Goal: Understand process/instructions: Learn how to perform a task or action

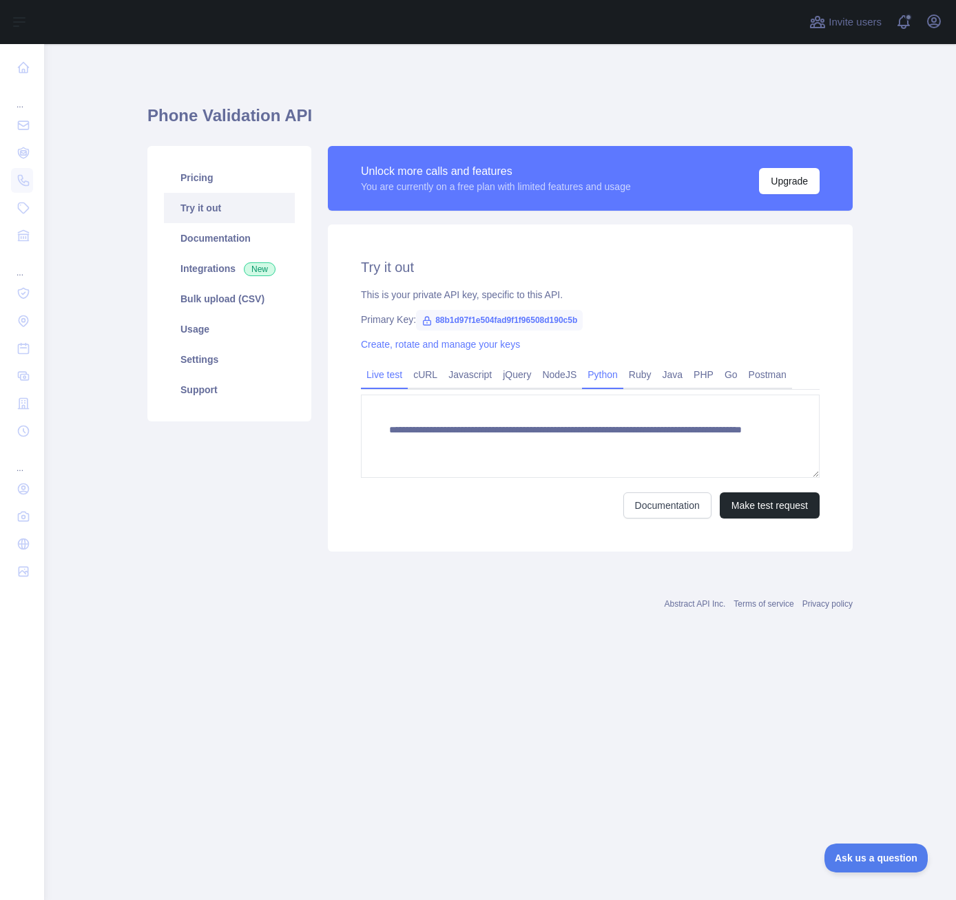
click at [603, 380] on link "Python" at bounding box center [602, 375] width 41 height 22
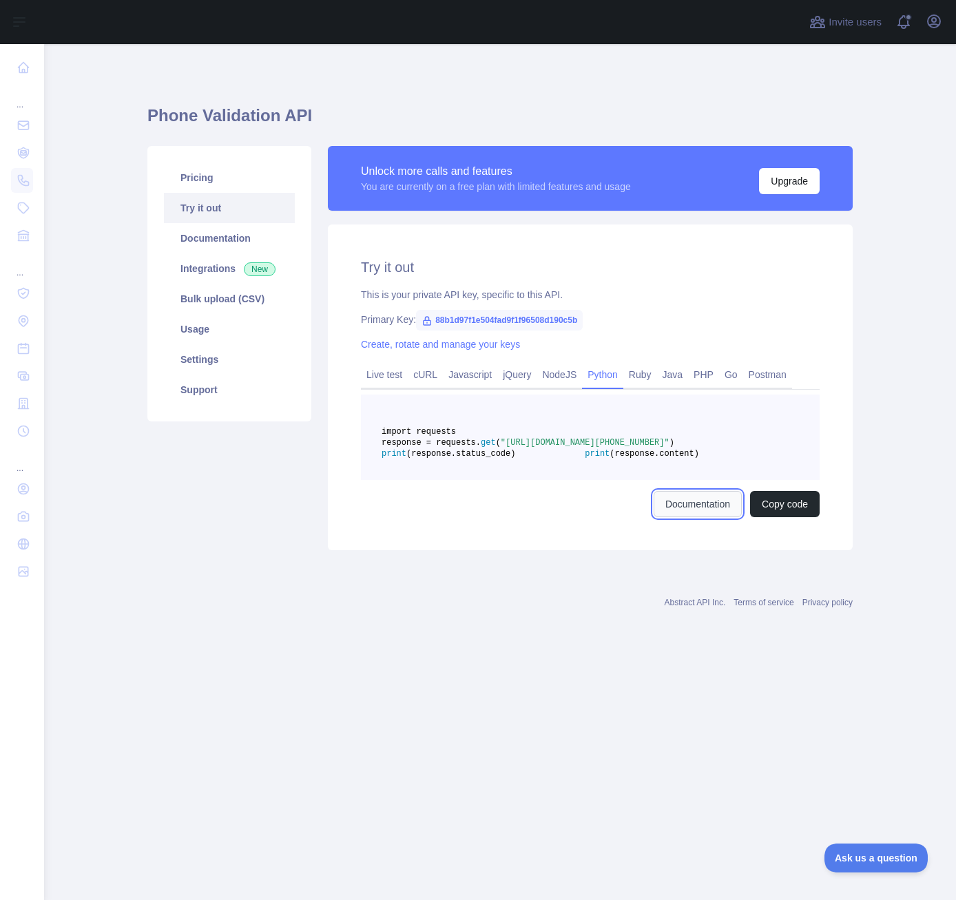
click at [687, 517] on link "Documentation" at bounding box center [698, 504] width 88 height 26
click at [245, 301] on link "Bulk upload (CSV)" at bounding box center [229, 299] width 131 height 30
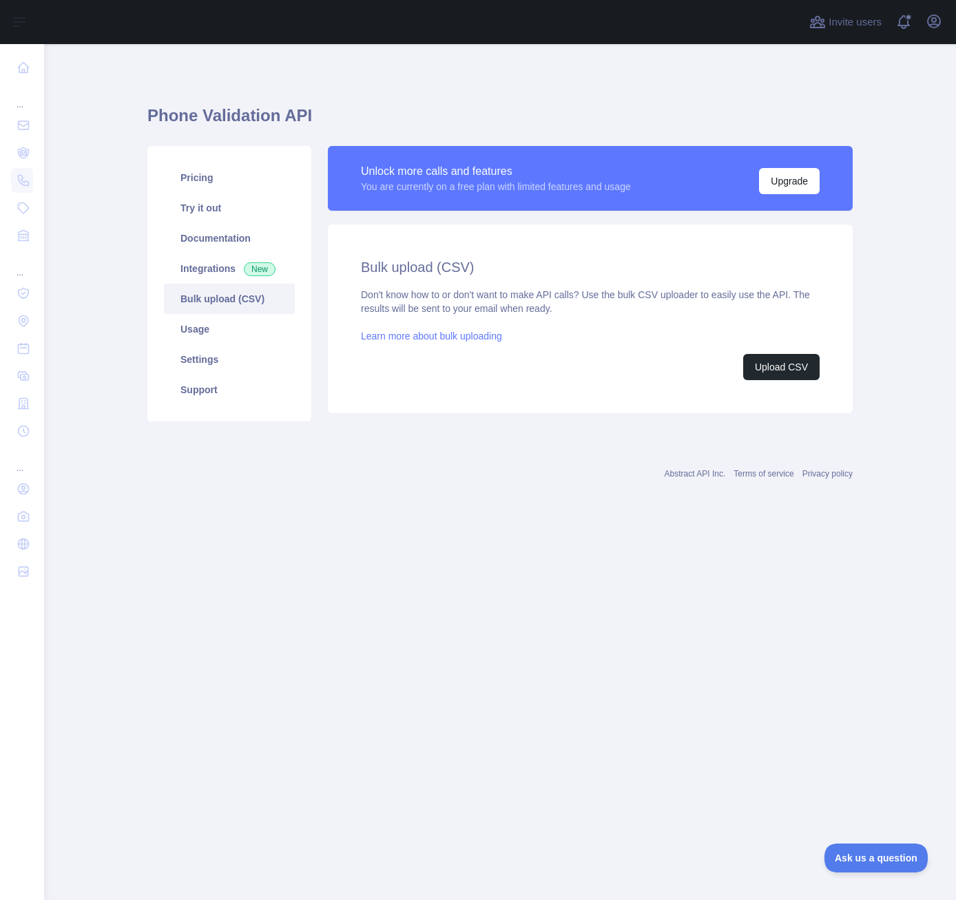
click at [387, 331] on link "Learn more about bulk uploading" at bounding box center [431, 336] width 141 height 11
click at [783, 367] on button "Upload CSV" at bounding box center [781, 367] width 76 height 26
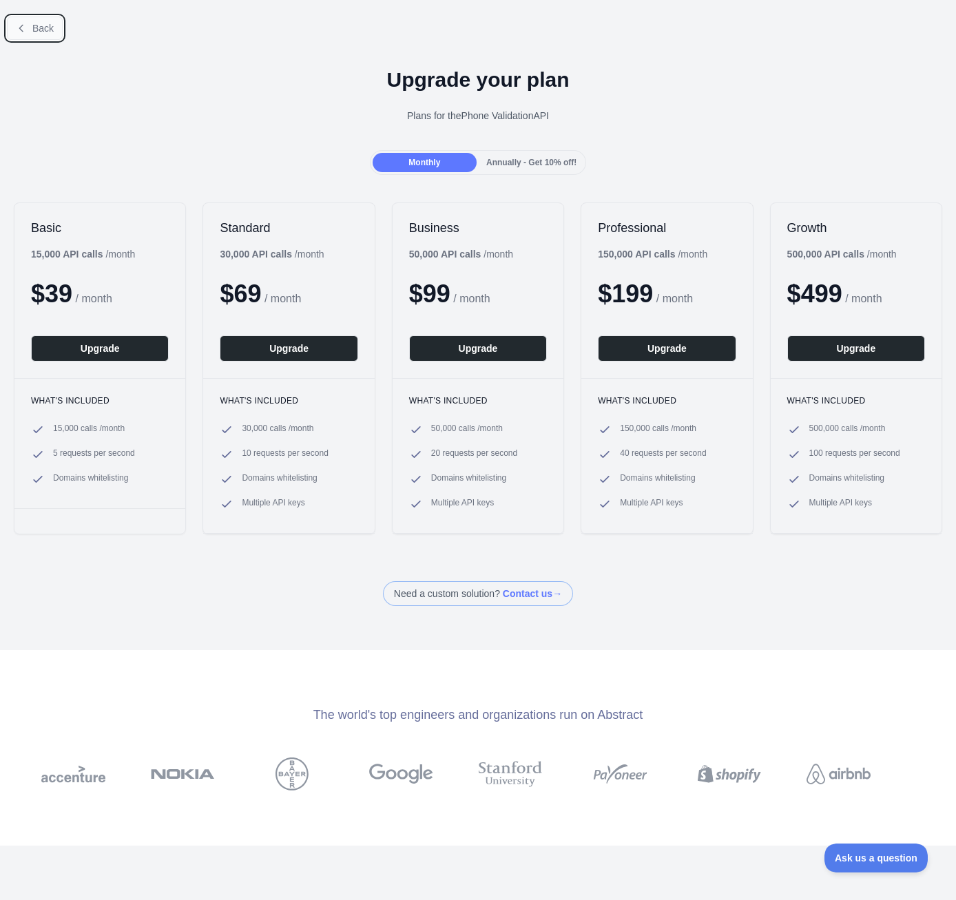
click at [32, 37] on button "Back" at bounding box center [35, 28] width 56 height 23
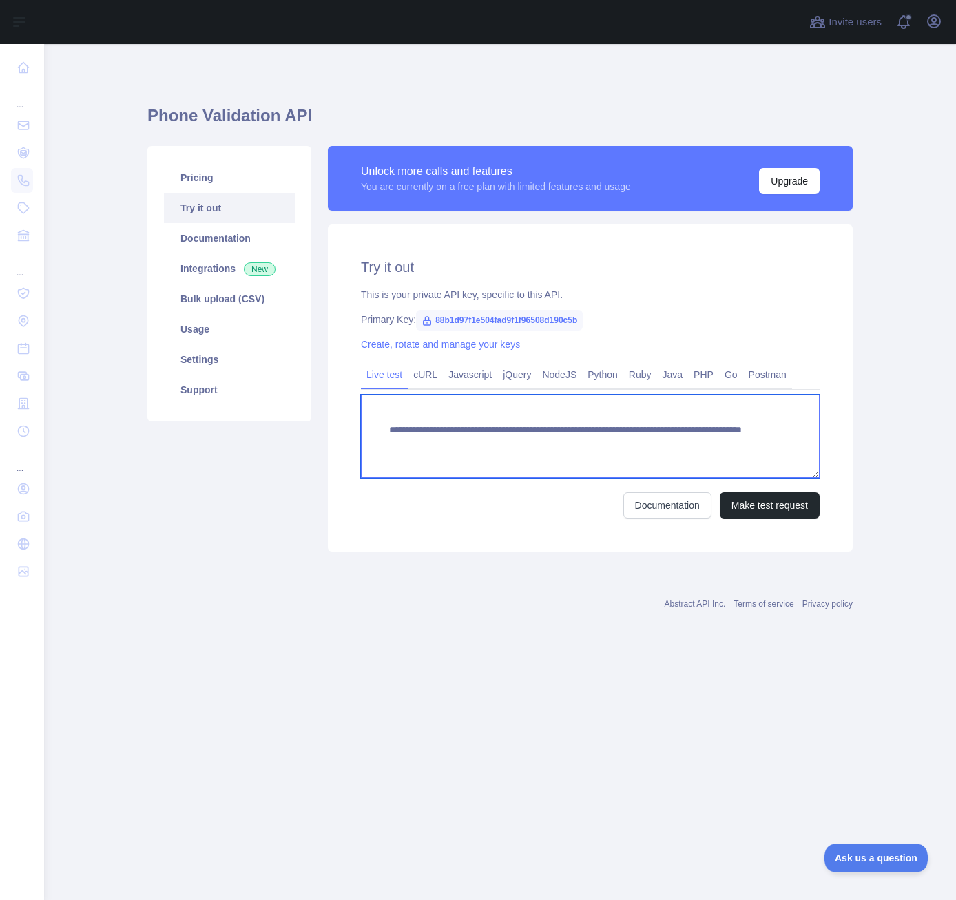
click at [634, 442] on textarea "**********" at bounding box center [590, 436] width 459 height 83
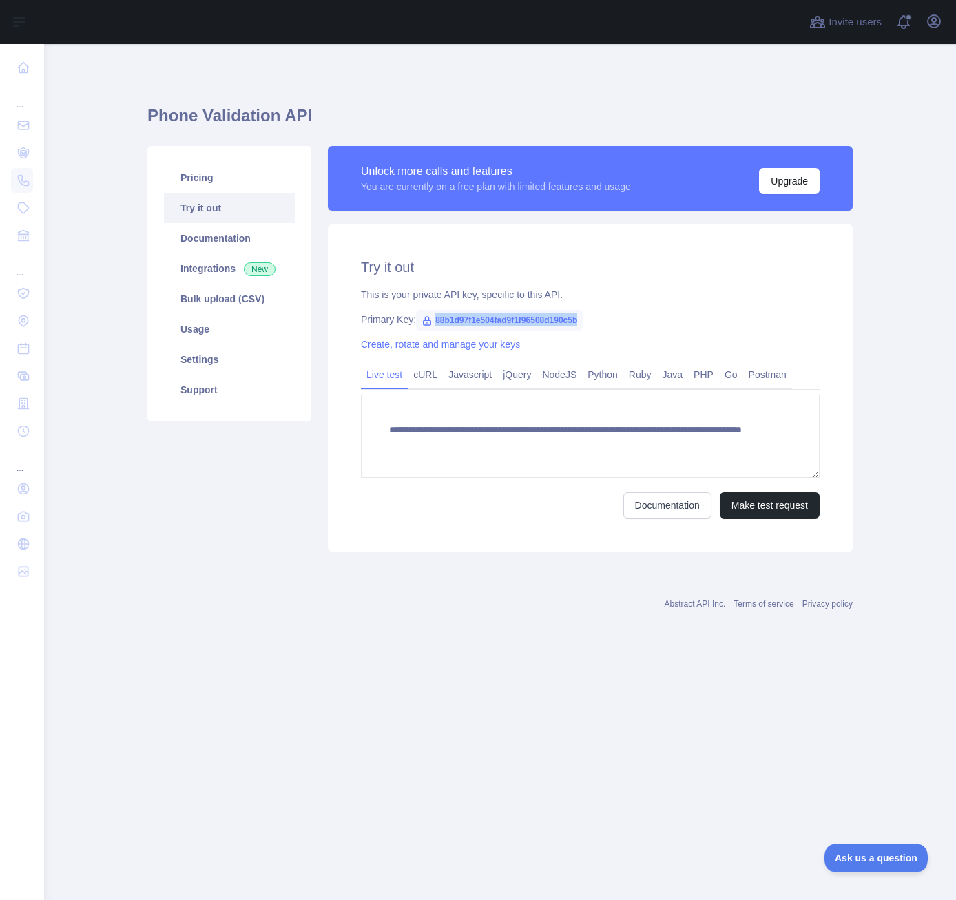
drag, startPoint x: 577, startPoint y: 319, endPoint x: 431, endPoint y: 311, distance: 146.3
click at [431, 311] on span "88b1d97f1e504fad9f1f96508d190c5b" at bounding box center [499, 320] width 167 height 21
copy span "88b1d97f1e504fad9f1f96508d190c5b"
click at [767, 109] on h1 "Phone Validation API" at bounding box center [499, 121] width 705 height 33
click at [228, 233] on link "Documentation" at bounding box center [229, 238] width 131 height 30
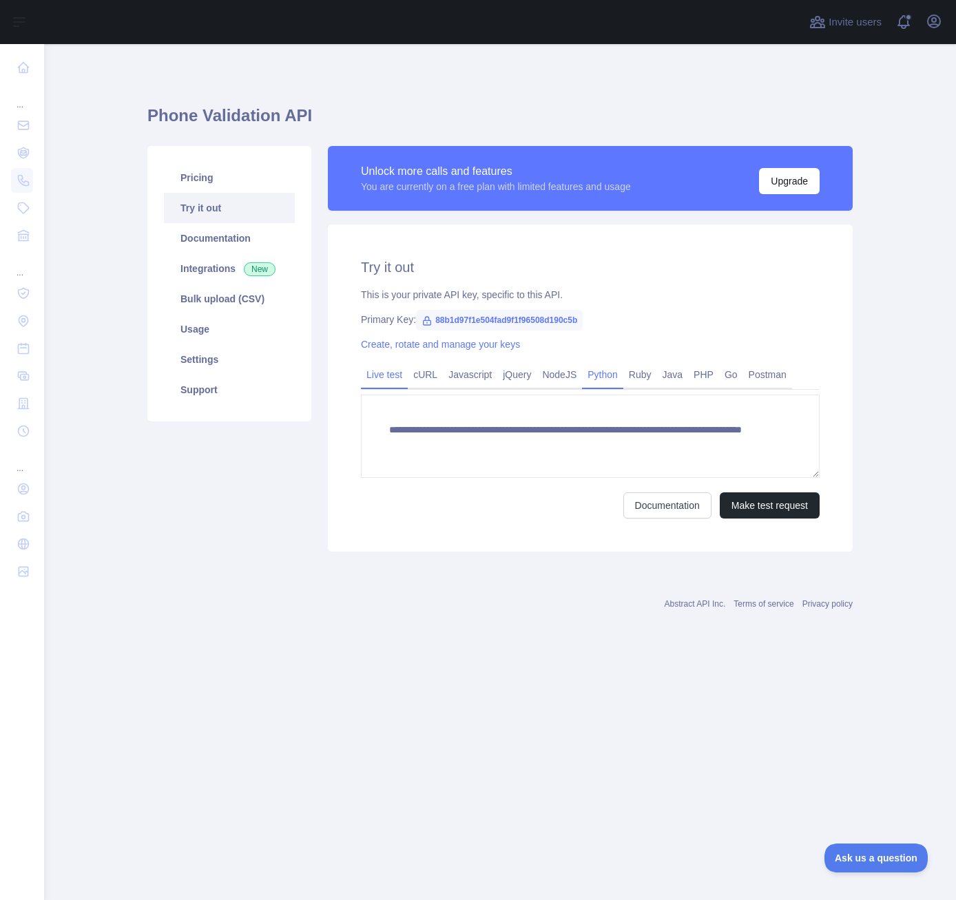
click at [612, 377] on link "Python" at bounding box center [602, 375] width 41 height 22
